Goal: Check status: Check status

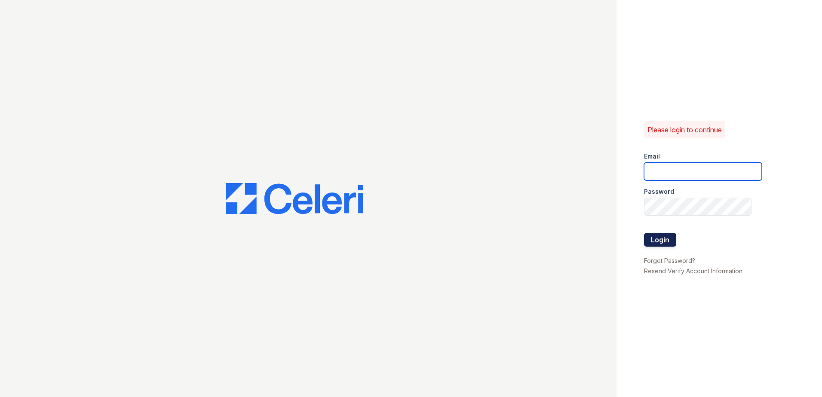
type input "renewwatersedge@trinity-pm.com"
click at [664, 243] on button "Login" at bounding box center [660, 240] width 32 height 14
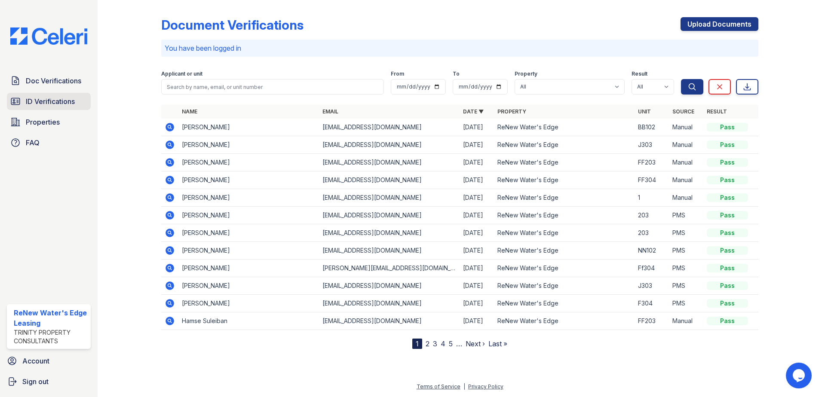
click at [60, 94] on link "ID Verifications" at bounding box center [49, 101] width 84 height 17
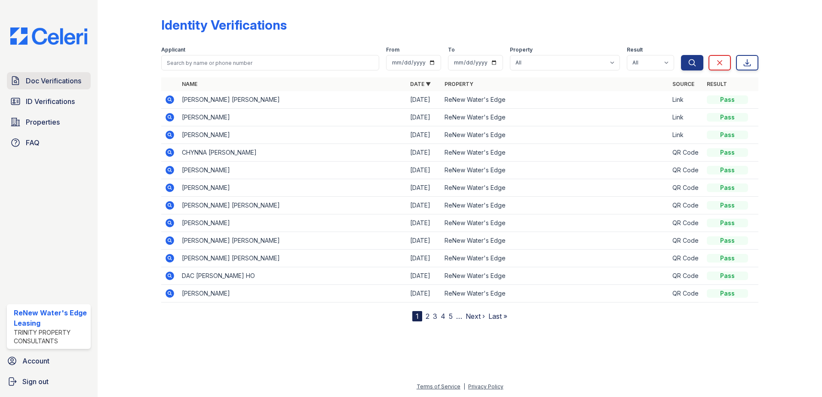
click at [63, 75] on link "Doc Verifications" at bounding box center [49, 80] width 84 height 17
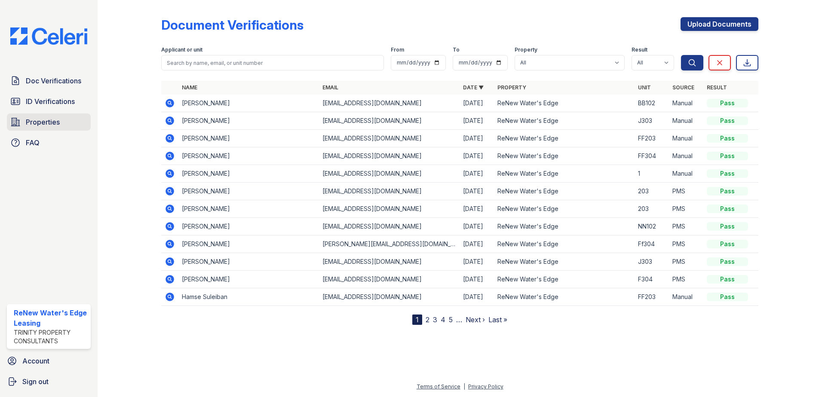
click at [55, 125] on span "Properties" at bounding box center [43, 122] width 34 height 10
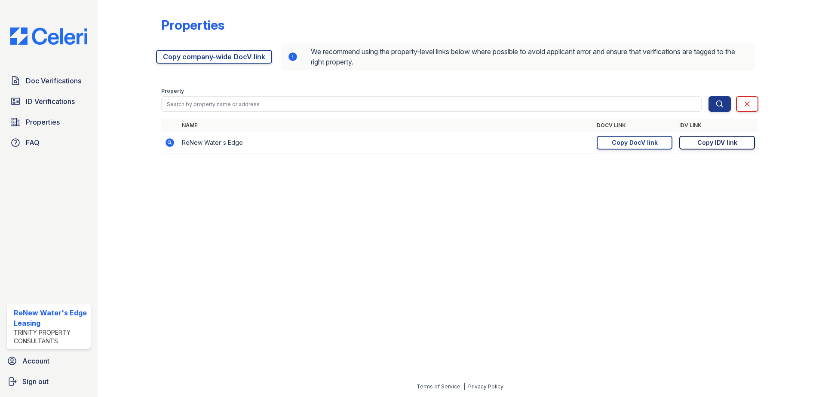
click at [701, 141] on div "Copy IDV link" at bounding box center [717, 142] width 40 height 9
click at [65, 109] on link "ID Verifications" at bounding box center [49, 101] width 84 height 17
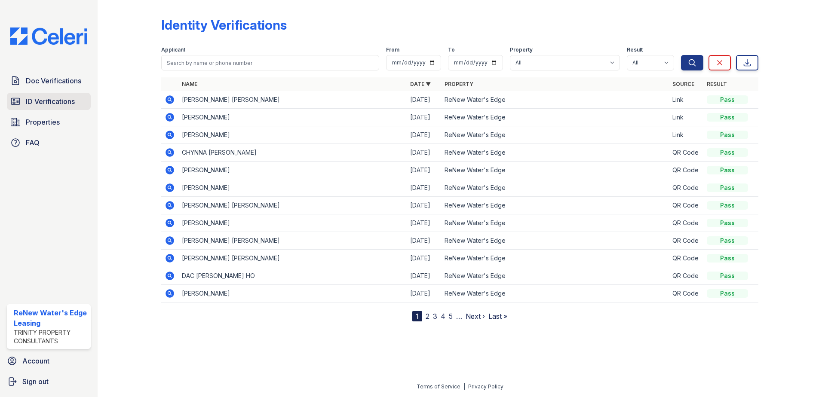
click at [50, 107] on span "ID Verifications" at bounding box center [50, 101] width 49 height 10
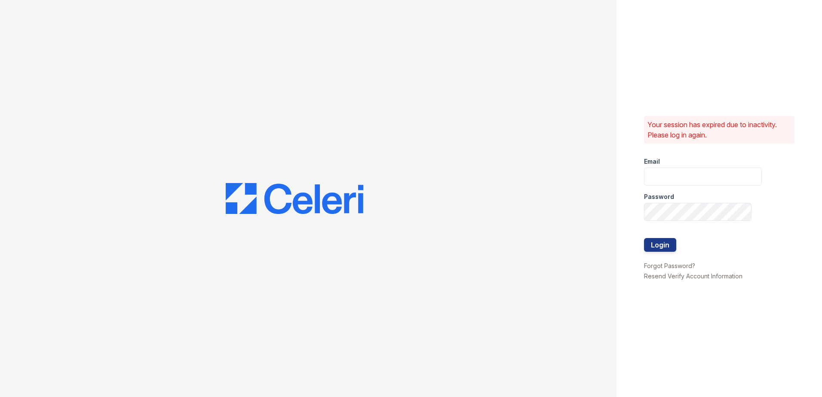
type input "renewwatersedge@trinity-pm.com"
click at [661, 248] on button "Login" at bounding box center [660, 245] width 32 height 14
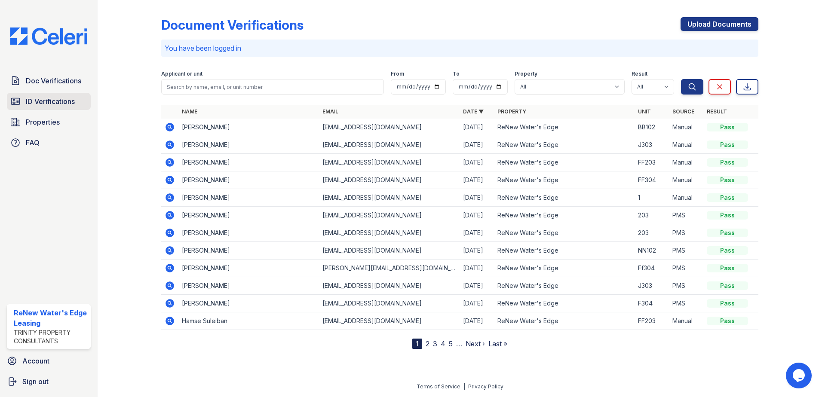
click at [61, 102] on span "ID Verifications" at bounding box center [50, 101] width 49 height 10
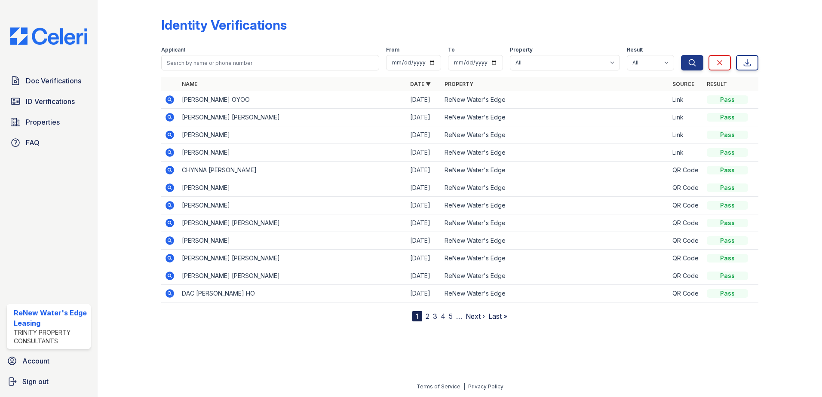
click at [173, 101] on icon at bounding box center [169, 99] width 9 height 9
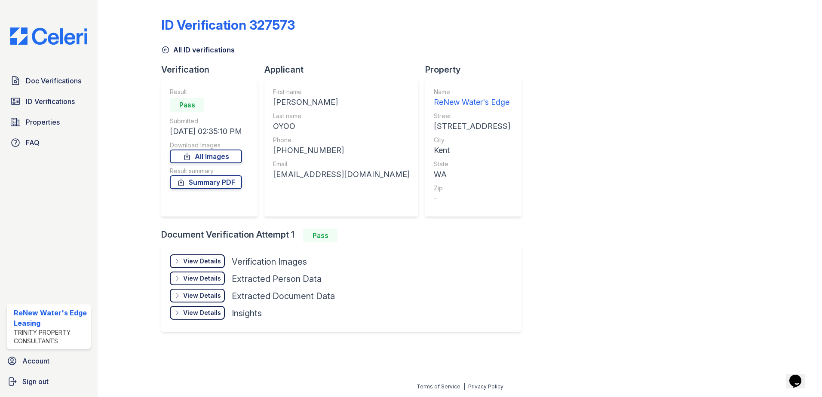
click at [209, 260] on div "View Details" at bounding box center [202, 261] width 38 height 9
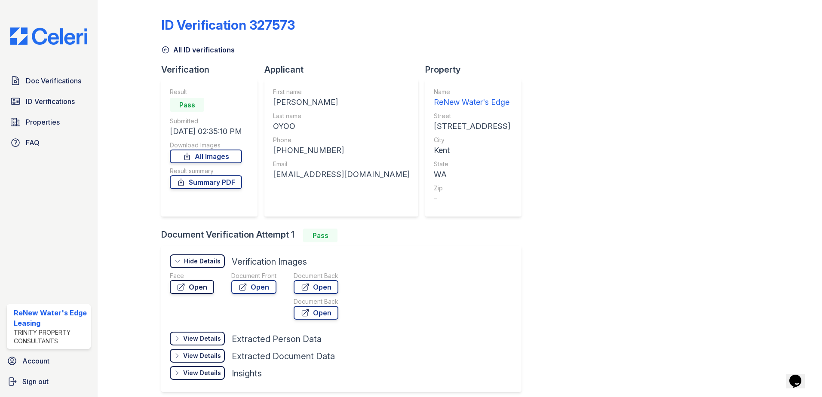
click at [199, 289] on link "Open" at bounding box center [192, 287] width 44 height 14
click at [252, 288] on link "Open" at bounding box center [253, 287] width 45 height 14
click at [61, 75] on link "Doc Verifications" at bounding box center [49, 80] width 84 height 17
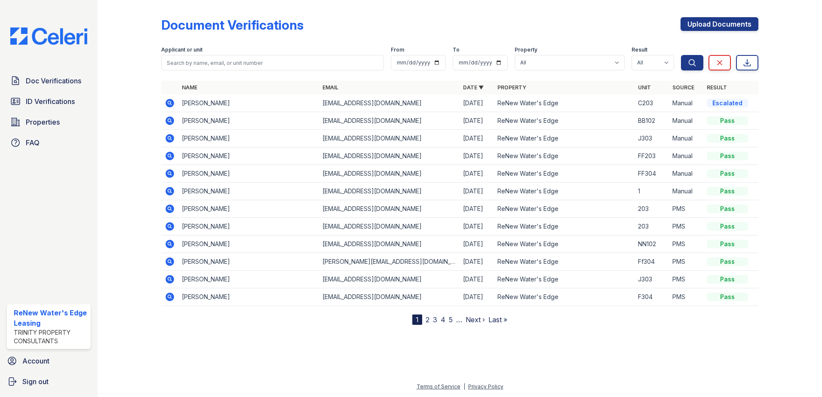
click at [172, 103] on icon at bounding box center [169, 103] width 9 height 9
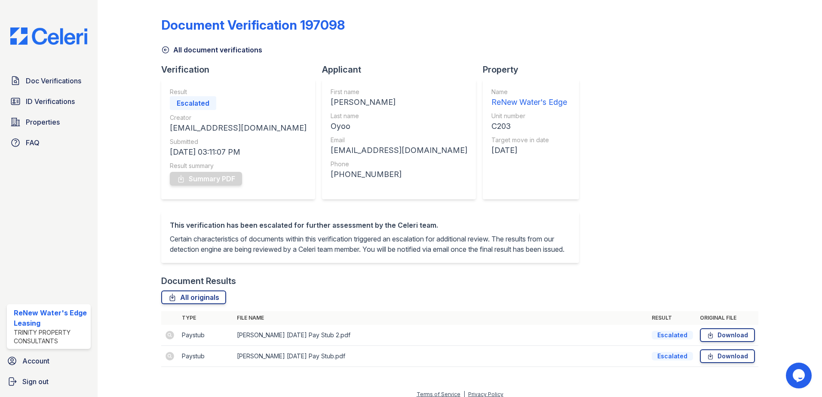
scroll to position [18, 0]
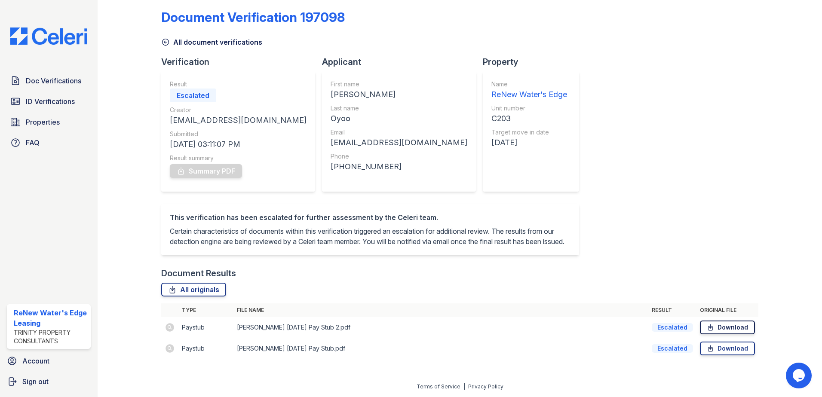
click at [710, 328] on link "Download" at bounding box center [727, 328] width 55 height 14
click at [569, 177] on div "Document Verification 197098 All document verifications Verification Result Esc…" at bounding box center [459, 182] width 597 height 372
drag, startPoint x: 476, startPoint y: 170, endPoint x: 410, endPoint y: 89, distance: 104.8
click at [483, 89] on div "Property Name ReNew Water's Edge Unit number C203 Target move in date [DATE]" at bounding box center [534, 130] width 103 height 148
drag, startPoint x: 410, startPoint y: 89, endPoint x: 569, endPoint y: 129, distance: 163.7
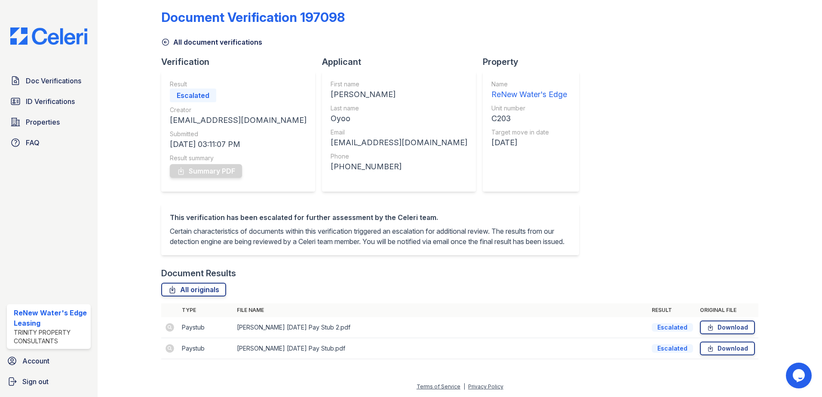
click at [569, 129] on div "Document Verification 197098 All document verifications Verification Result Esc…" at bounding box center [459, 182] width 597 height 372
drag, startPoint x: 416, startPoint y: 160, endPoint x: 342, endPoint y: 104, distance: 93.4
click at [342, 104] on div "Verification Result Escalated Creator acastro@trinity-pm.com Submitted 09/26/25…" at bounding box center [373, 130] width 425 height 148
drag, startPoint x: 342, startPoint y: 104, endPoint x: 555, endPoint y: 159, distance: 220.6
click at [555, 159] on div "Document Verification 197098 All document verifications Verification Result Esc…" at bounding box center [459, 182] width 597 height 372
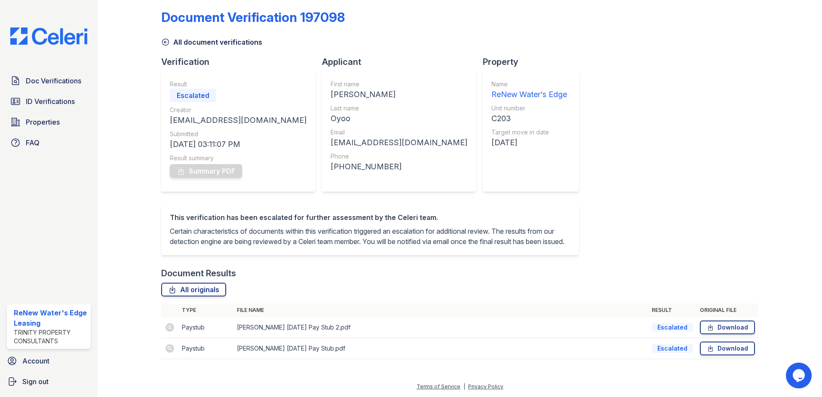
drag, startPoint x: 383, startPoint y: 114, endPoint x: 344, endPoint y: 65, distance: 62.7
click at [344, 65] on div "Verification Result Escalated Creator acastro@trinity-pm.com Submitted 09/26/25…" at bounding box center [373, 130] width 425 height 148
drag, startPoint x: 344, startPoint y: 65, endPoint x: 522, endPoint y: 120, distance: 186.4
click at [542, 114] on div "Document Verification 197098 All document verifications Verification Result Esc…" at bounding box center [459, 182] width 597 height 372
drag, startPoint x: 435, startPoint y: 136, endPoint x: 330, endPoint y: 68, distance: 124.6
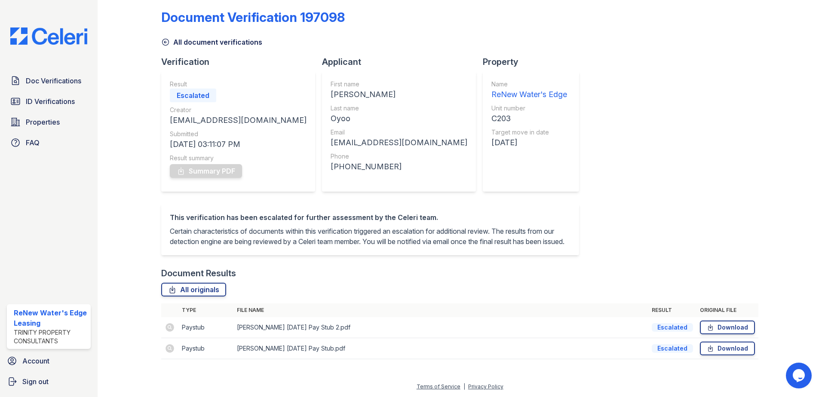
click at [330, 68] on div "Verification Result Escalated Creator acastro@trinity-pm.com Submitted 09/26/25…" at bounding box center [373, 130] width 425 height 148
drag, startPoint x: 330, startPoint y: 68, endPoint x: 546, endPoint y: 115, distance: 220.8
click at [546, 115] on div "Document Verification 197098 All document verifications Verification Result Esc…" at bounding box center [459, 182] width 597 height 372
drag, startPoint x: 395, startPoint y: 116, endPoint x: 349, endPoint y: 68, distance: 66.3
click at [349, 68] on div "Verification Result Escalated Creator acastro@trinity-pm.com Submitted 09/26/25…" at bounding box center [373, 130] width 425 height 148
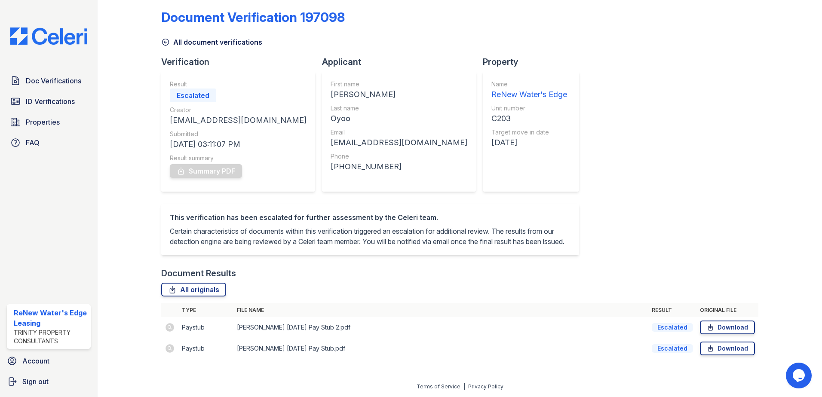
drag, startPoint x: 349, startPoint y: 68, endPoint x: 522, endPoint y: 123, distance: 181.3
click at [522, 123] on div "Document Verification 197098 All document verifications Verification Result Esc…" at bounding box center [459, 182] width 597 height 372
click at [72, 84] on span "Doc Verifications" at bounding box center [53, 81] width 55 height 10
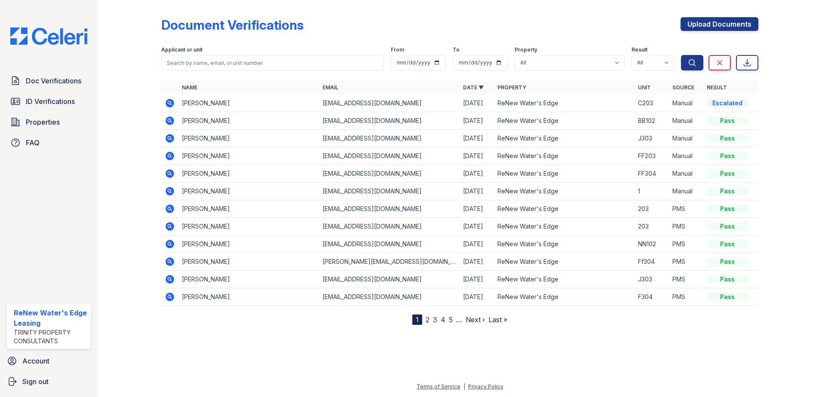
click at [429, 320] on link "2" at bounding box center [428, 319] width 4 height 9
click at [454, 322] on link "3" at bounding box center [453, 319] width 4 height 9
click at [459, 321] on link "4" at bounding box center [457, 319] width 5 height 9
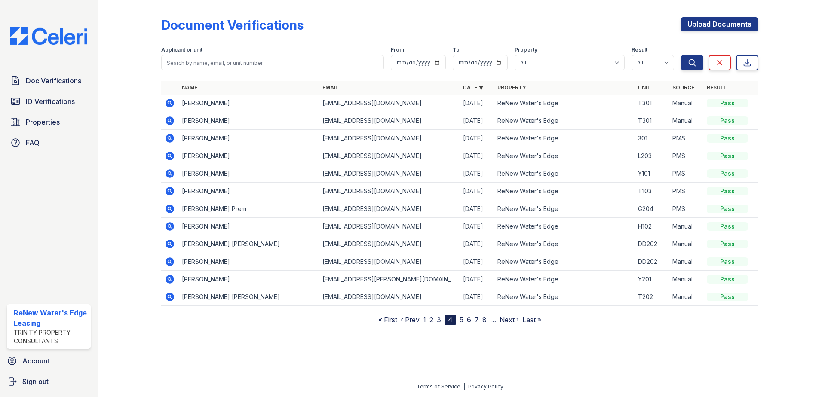
click at [425, 320] on link "1" at bounding box center [424, 319] width 3 height 9
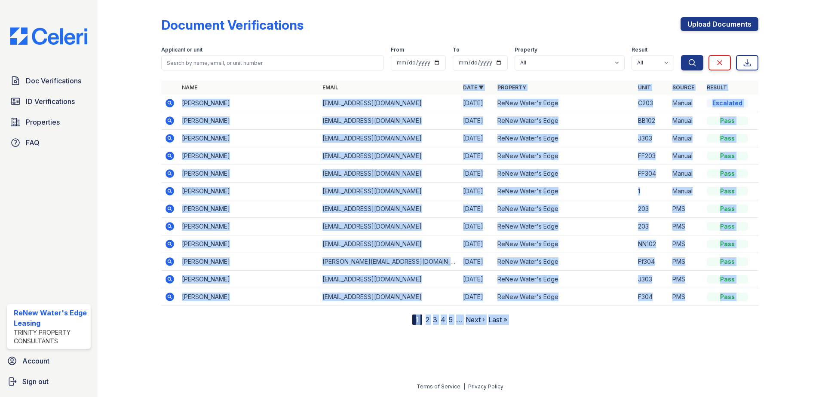
drag, startPoint x: 742, startPoint y: 98, endPoint x: 430, endPoint y: 86, distance: 312.3
click at [430, 86] on div "Document Verifications Upload Documents Filter Applicant or unit From To Proper…" at bounding box center [459, 169] width 697 height 339
click at [787, 118] on div at bounding box center [783, 163] width 50 height 321
click at [750, 103] on td "Escalated" at bounding box center [730, 104] width 55 height 18
drag, startPoint x: 712, startPoint y: 101, endPoint x: 690, endPoint y: 101, distance: 21.5
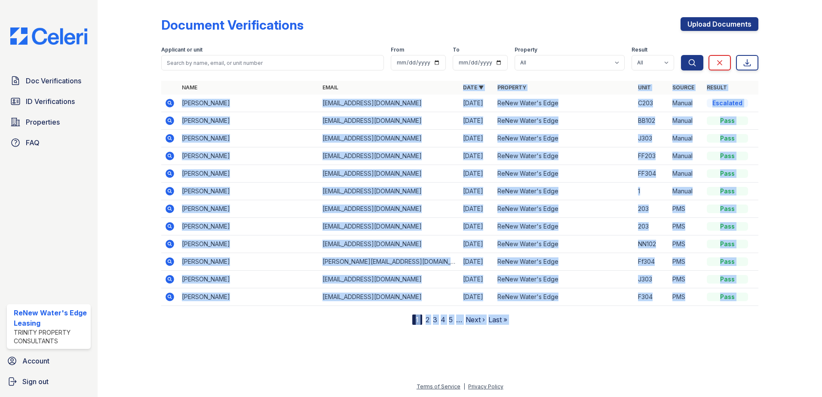
click at [690, 101] on tr "John Oyoo joyoo80@yahoo.com 09/26/25 ReNew Water's Edge C203 Manual Escalated" at bounding box center [459, 104] width 597 height 18
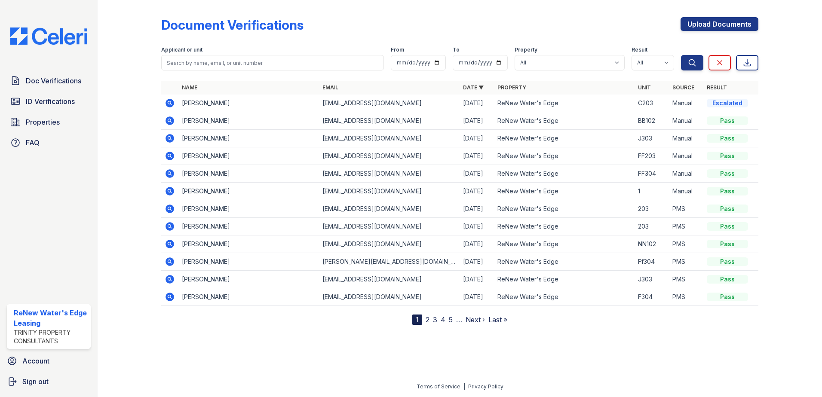
drag, startPoint x: 690, startPoint y: 101, endPoint x: 799, endPoint y: 108, distance: 109.0
click at [799, 108] on div at bounding box center [783, 163] width 50 height 321
click at [82, 78] on link "Doc Verifications" at bounding box center [49, 80] width 84 height 17
click at [65, 79] on span "Doc Verifications" at bounding box center [53, 81] width 55 height 10
click at [59, 92] on div "Doc Verifications ID Verifications Properties FAQ" at bounding box center [48, 111] width 91 height 79
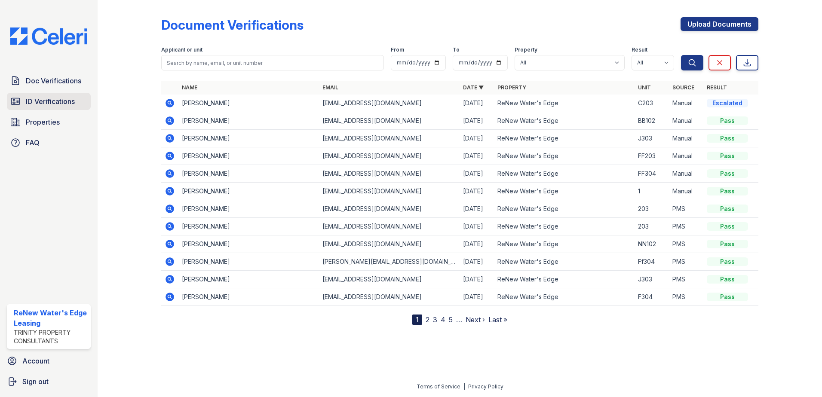
click at [58, 101] on span "ID Verifications" at bounding box center [50, 101] width 49 height 10
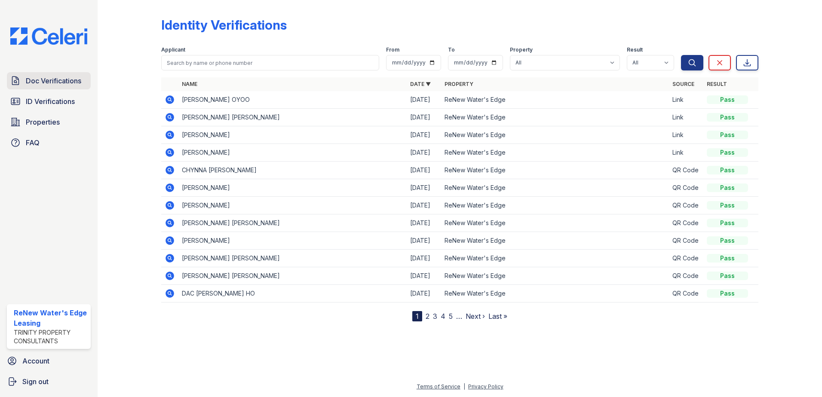
click at [54, 83] on span "Doc Verifications" at bounding box center [53, 81] width 55 height 10
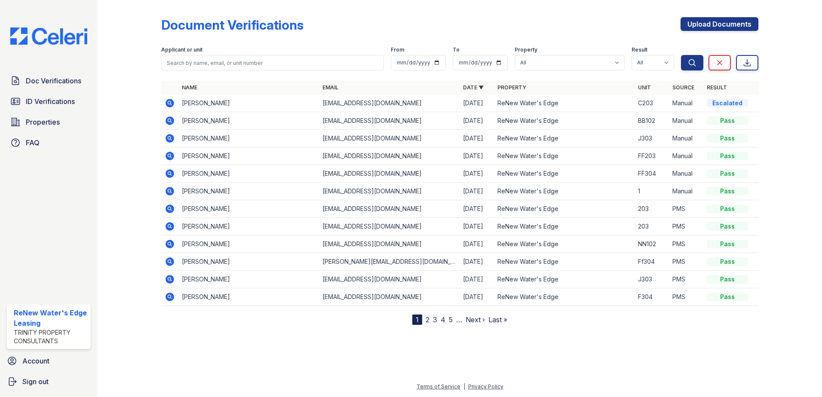
drag, startPoint x: 750, startPoint y: 104, endPoint x: 699, endPoint y: 101, distance: 51.3
click at [699, 101] on tr "John Oyoo joyoo80@yahoo.com 09/26/25 ReNew Water's Edge C203 Manual Escalated" at bounding box center [459, 104] width 597 height 18
drag, startPoint x: 699, startPoint y: 101, endPoint x: 764, endPoint y: 102, distance: 64.5
click at [764, 102] on div at bounding box center [783, 163] width 50 height 321
click at [173, 102] on icon at bounding box center [169, 103] width 9 height 9
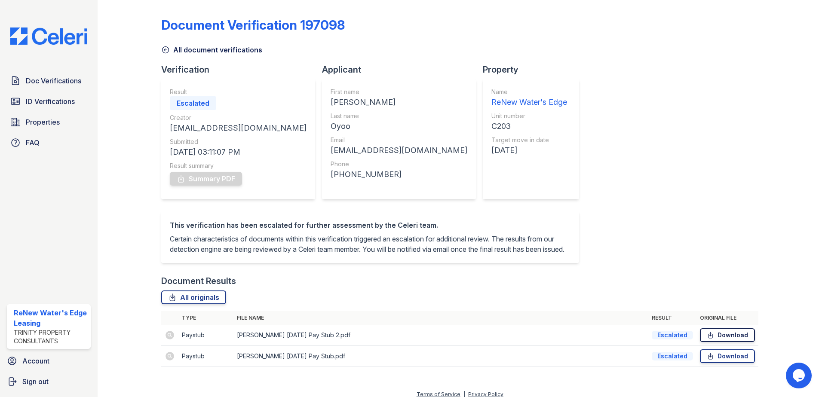
click at [723, 342] on link "Download" at bounding box center [727, 335] width 55 height 14
click at [55, 84] on span "Doc Verifications" at bounding box center [53, 81] width 55 height 10
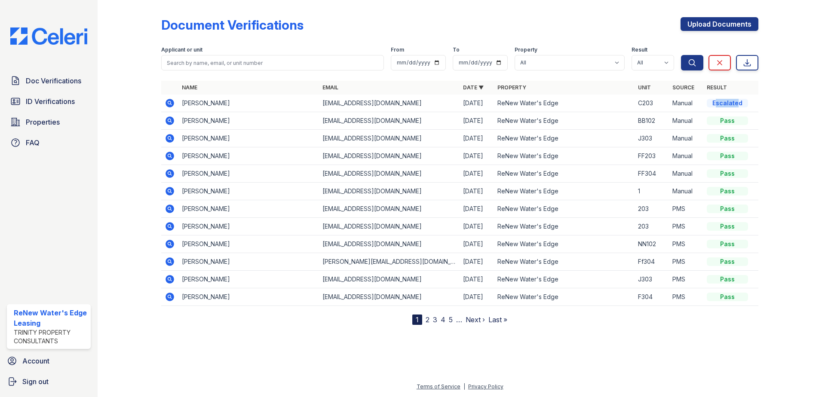
drag, startPoint x: 715, startPoint y: 105, endPoint x: 739, endPoint y: 106, distance: 24.5
click at [739, 106] on div "Escalated" at bounding box center [727, 103] width 41 height 9
drag, startPoint x: 739, startPoint y: 106, endPoint x: 764, endPoint y: 122, distance: 29.4
click at [764, 122] on div at bounding box center [783, 163] width 50 height 321
click at [428, 321] on link "2" at bounding box center [428, 319] width 4 height 9
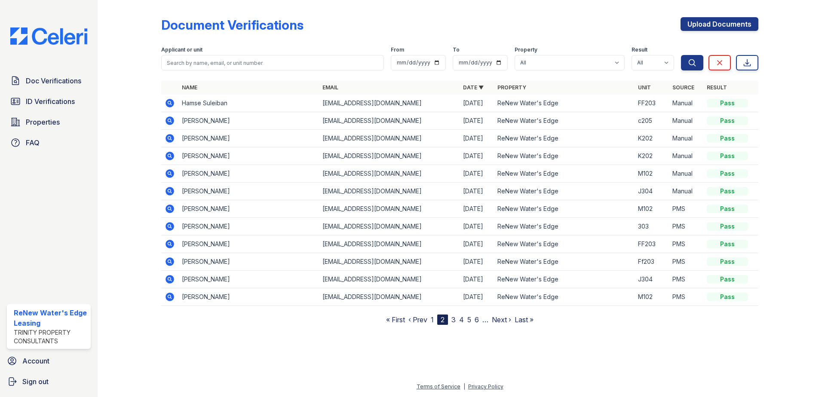
click at [430, 320] on nav "« First ‹ Prev 1 2 3 4 5 6 … Next › Last »" at bounding box center [459, 320] width 147 height 10
click at [432, 320] on nav "« First ‹ Prev 1 2 3 4 5 6 … Next › Last »" at bounding box center [459, 320] width 147 height 10
click at [432, 320] on link "1" at bounding box center [432, 319] width 3 height 9
click at [421, 321] on div "1" at bounding box center [417, 320] width 10 height 10
click at [418, 319] on div "1" at bounding box center [417, 320] width 10 height 10
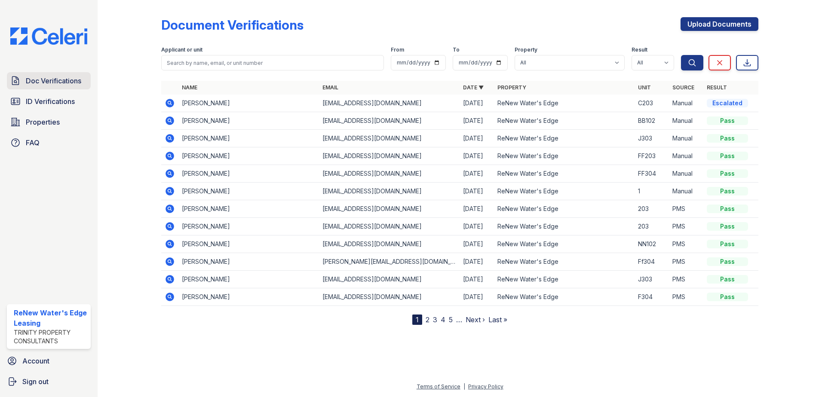
click at [64, 79] on span "Doc Verifications" at bounding box center [53, 81] width 55 height 10
click at [60, 82] on span "Doc Verifications" at bounding box center [53, 81] width 55 height 10
click at [71, 83] on span "Doc Verifications" at bounding box center [53, 81] width 55 height 10
click at [169, 101] on icon at bounding box center [170, 103] width 10 height 10
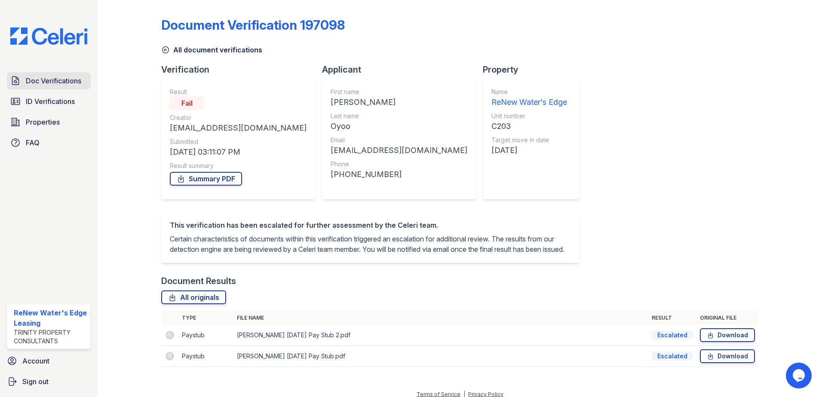
click at [63, 84] on span "Doc Verifications" at bounding box center [53, 81] width 55 height 10
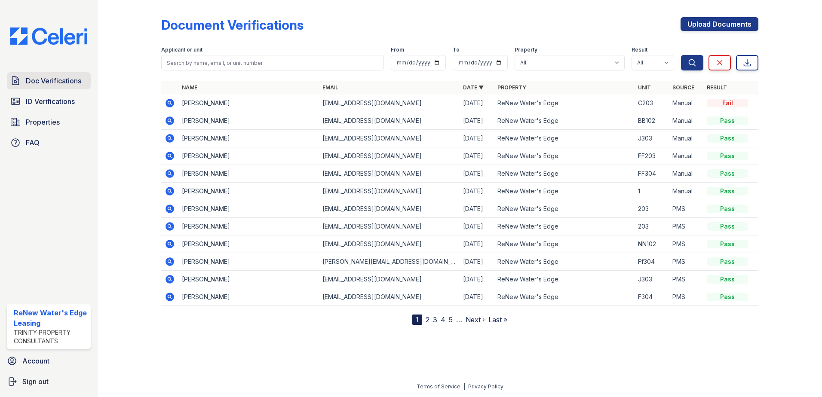
click at [67, 82] on span "Doc Verifications" at bounding box center [53, 81] width 55 height 10
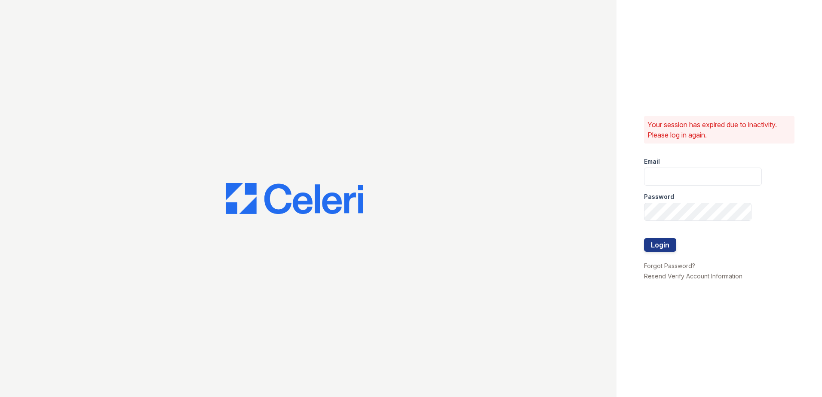
type input "[EMAIL_ADDRESS][DOMAIN_NAME]"
click at [657, 238] on div at bounding box center [703, 229] width 118 height 17
click at [661, 245] on button "Login" at bounding box center [660, 245] width 32 height 14
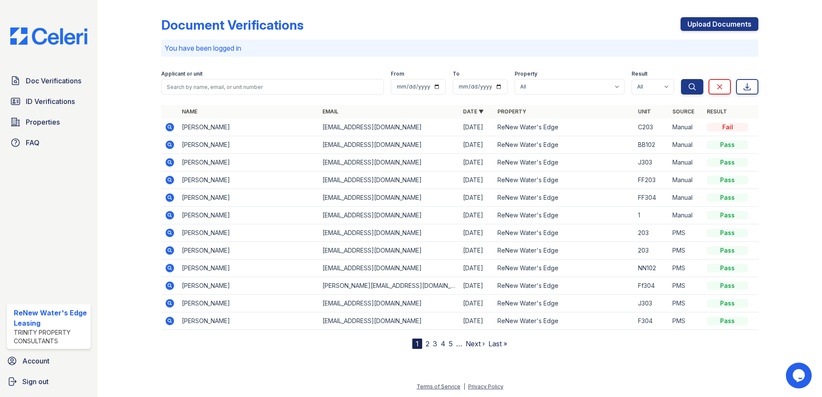
click at [169, 124] on icon at bounding box center [169, 127] width 9 height 9
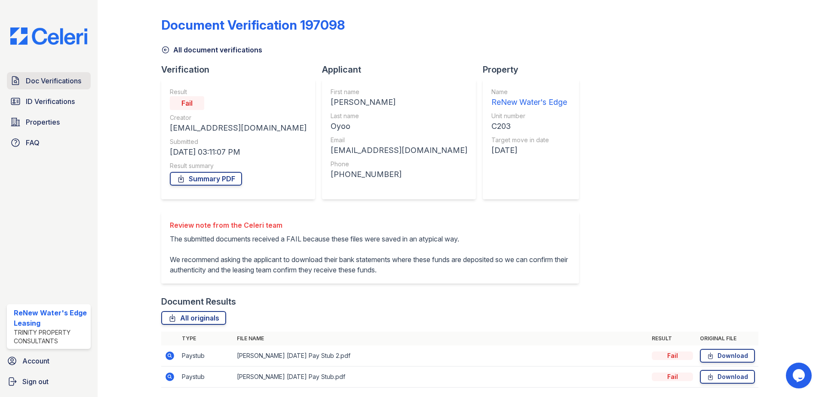
click at [38, 80] on span "Doc Verifications" at bounding box center [53, 81] width 55 height 10
